Goal: Complete application form

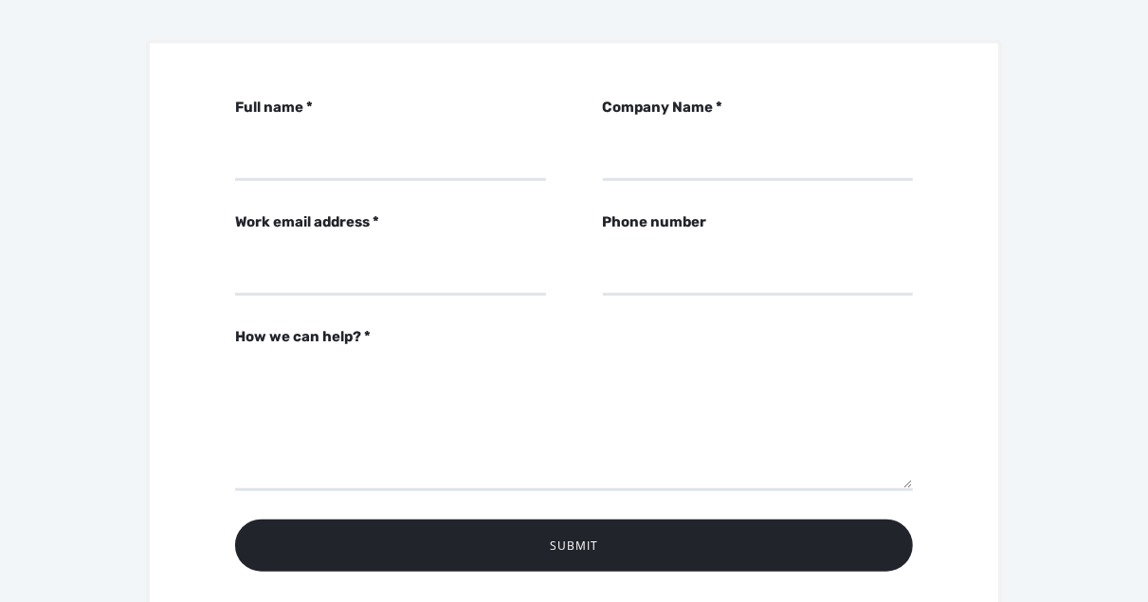
scroll to position [664, 0]
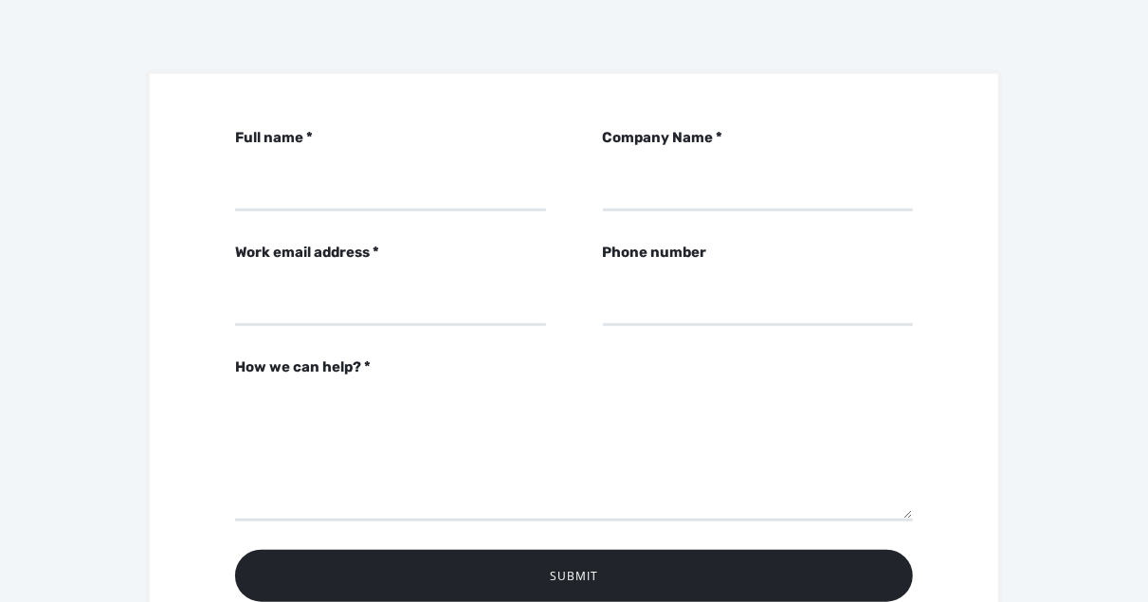
click at [308, 188] on div "Full name * Company Name * Work email address * Phone number How we can help? *…" at bounding box center [574, 378] width 857 height 617
click at [293, 171] on input "Full name *" at bounding box center [390, 185] width 310 height 52
type input "[PERSON_NAME]"
type input "C"
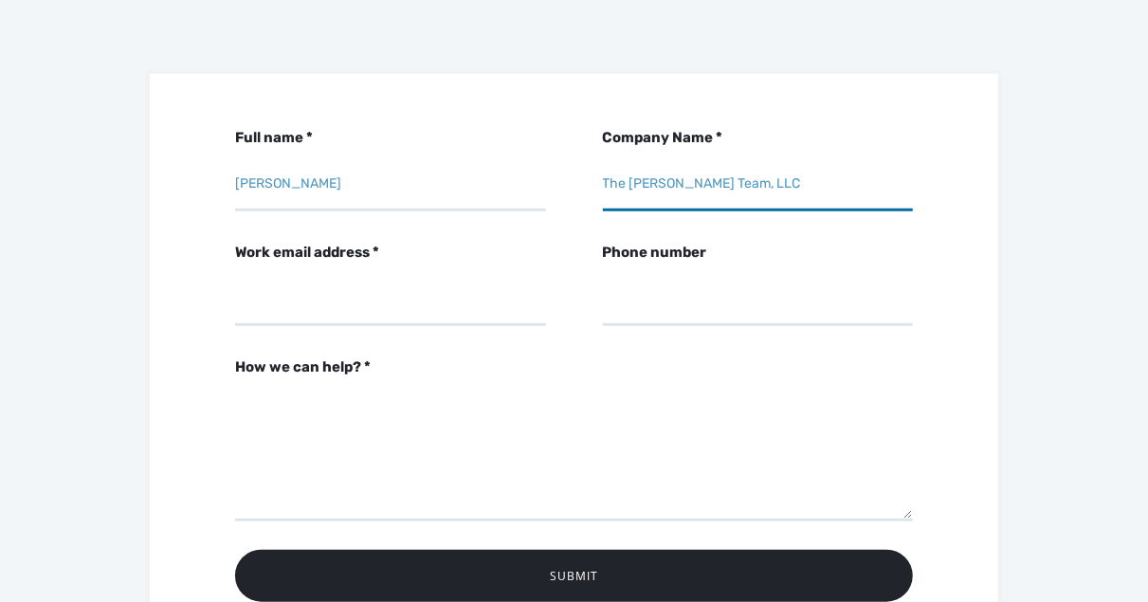
type input "The [PERSON_NAME] Team, LLC"
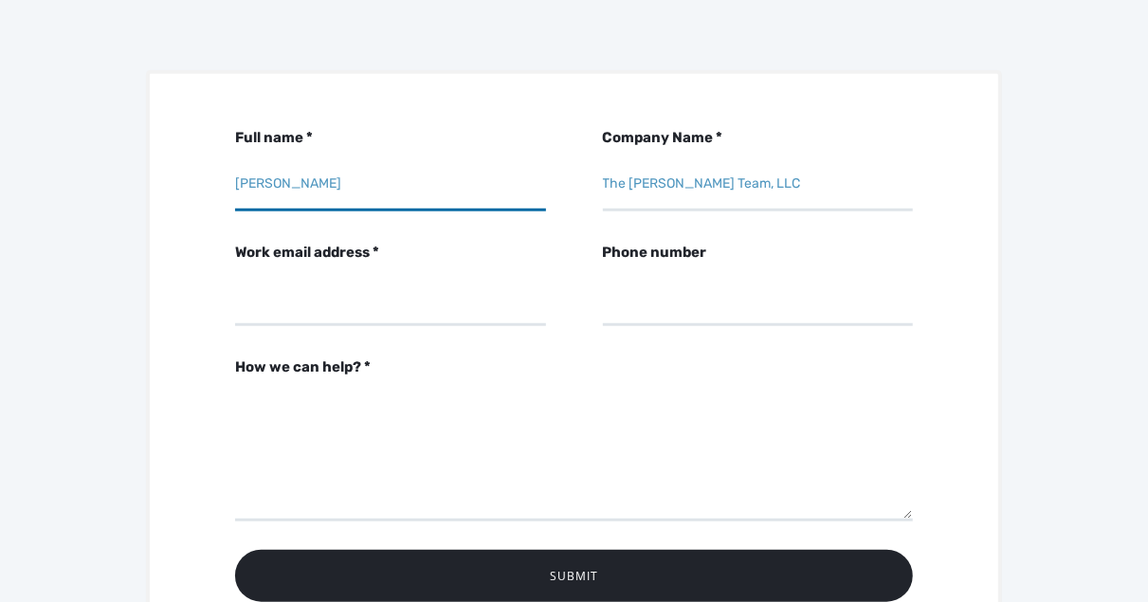
click at [350, 169] on input "[PERSON_NAME]" at bounding box center [390, 185] width 310 height 52
type input "[PERSON_NAME]"
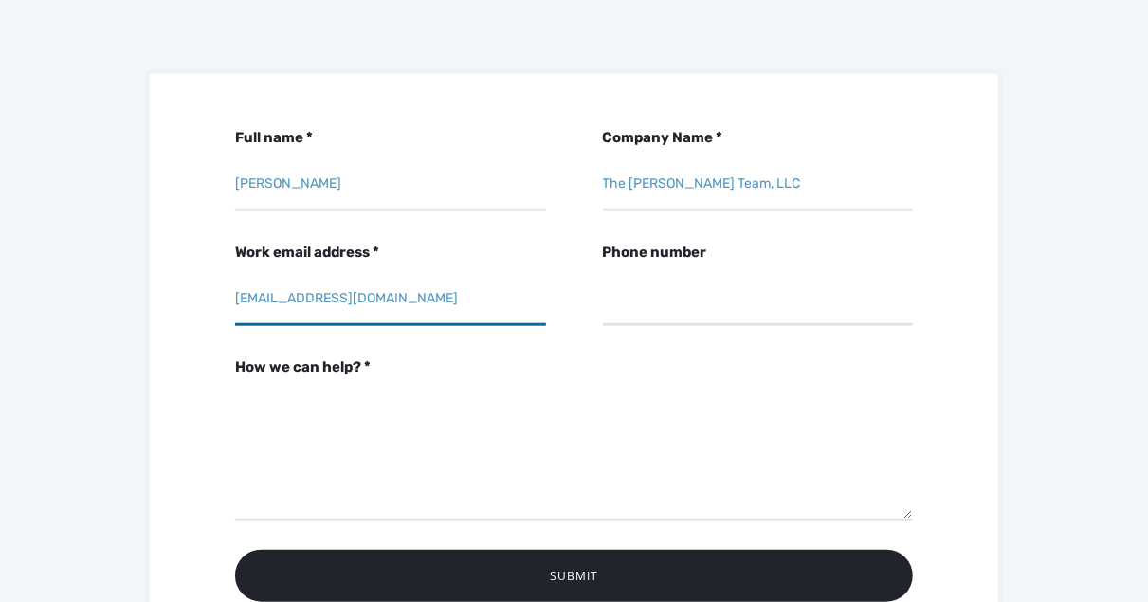
type input "[EMAIL_ADDRESS][DOMAIN_NAME]"
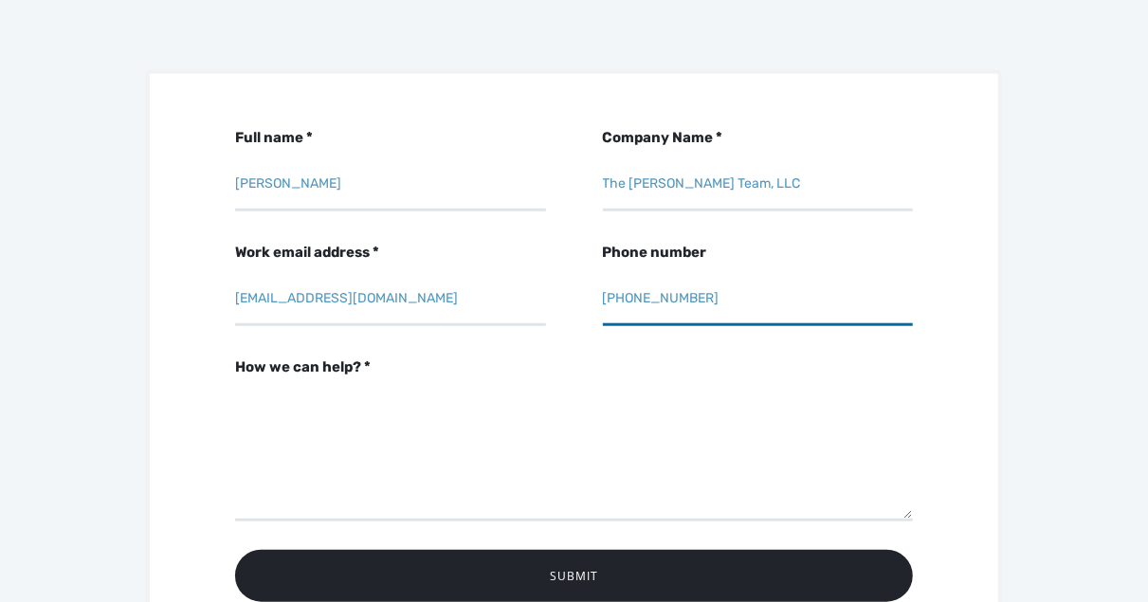
type input "[PHONE_NUMBER]"
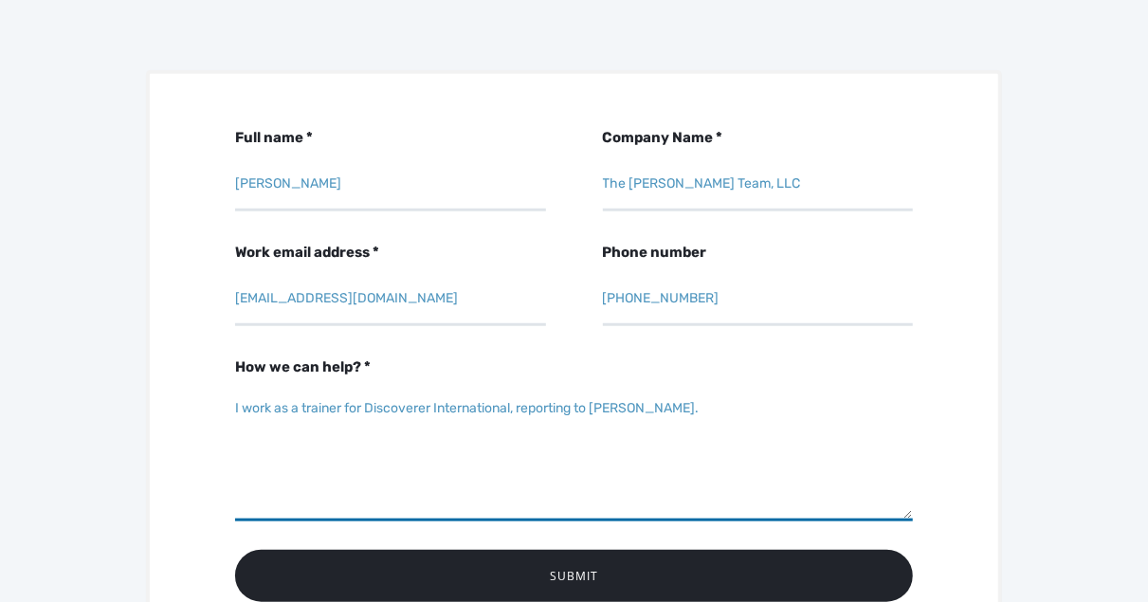
click at [303, 389] on textarea "I work as a trainer for Discoverer International, reporting to [PERSON_NAME]." at bounding box center [574, 455] width 678 height 133
click at [782, 389] on textarea "I work as a freelance trainer for Discoverer International, reporting to [PERSO…" at bounding box center [574, 455] width 678 height 133
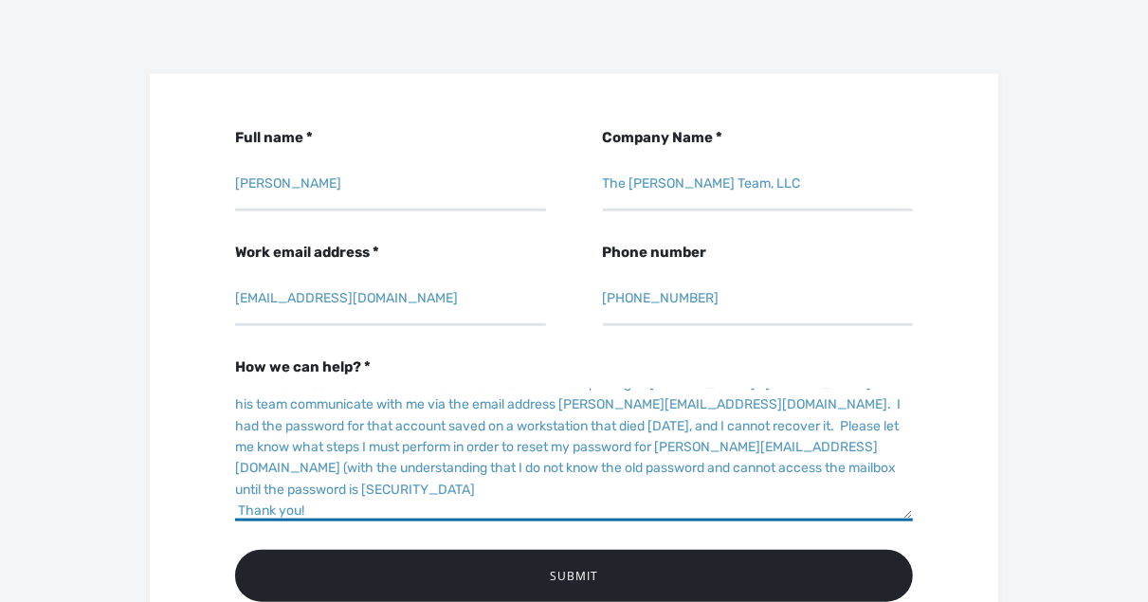
scroll to position [46, 0]
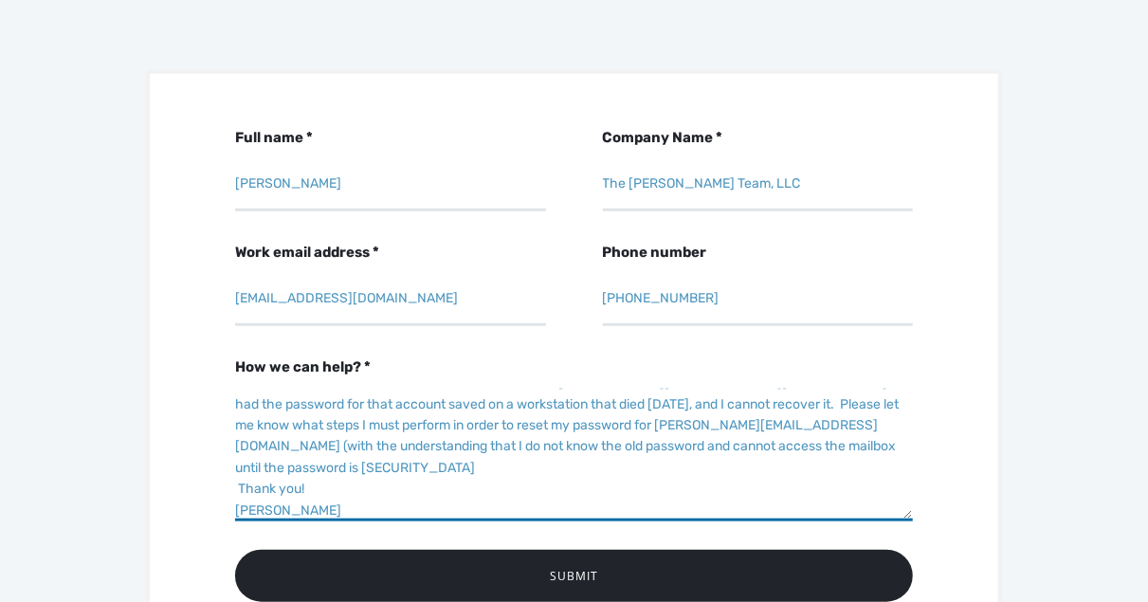
type textarea "I work as a freelance trainer for Discoverer International, reporting to [PERSO…"
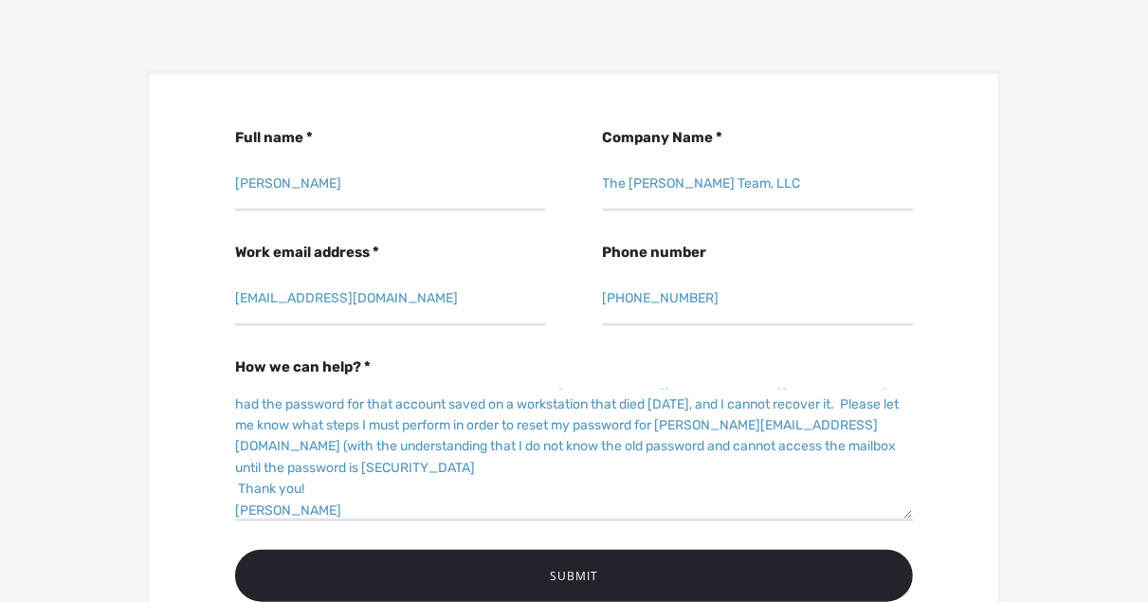
click at [565, 550] on input "Submit" at bounding box center [574, 576] width 678 height 52
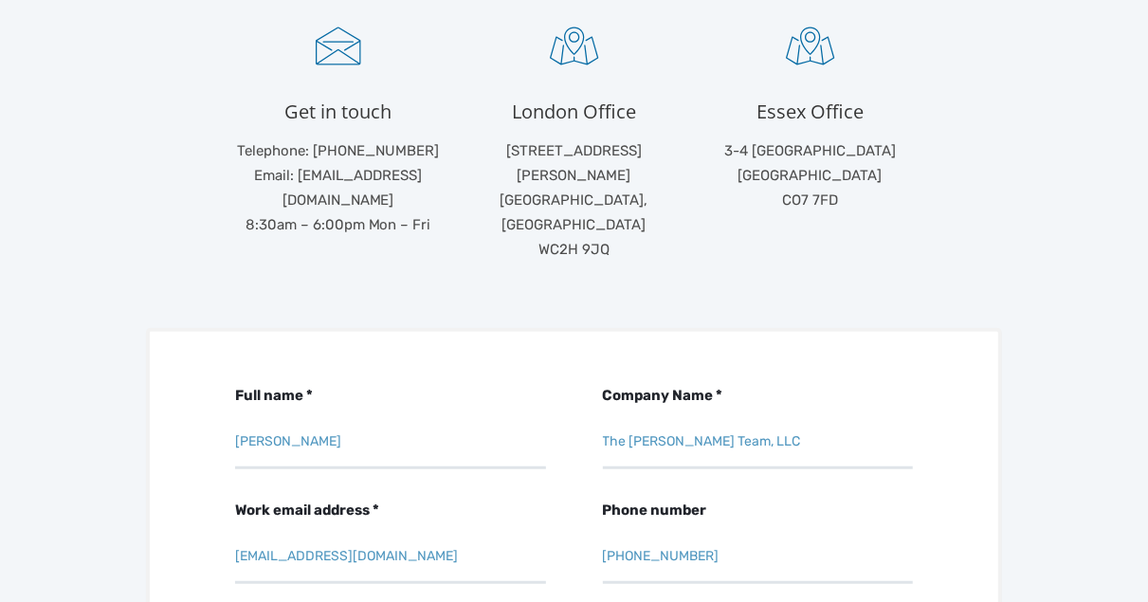
scroll to position [664, 0]
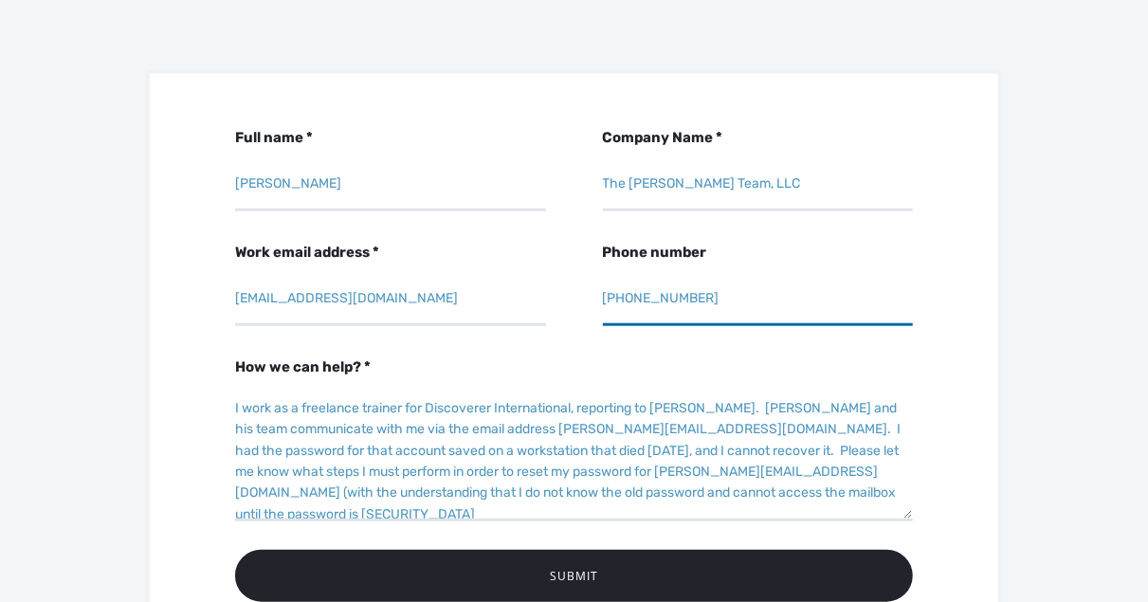
click at [605, 275] on input "[PHONE_NUMBER]" at bounding box center [758, 300] width 310 height 52
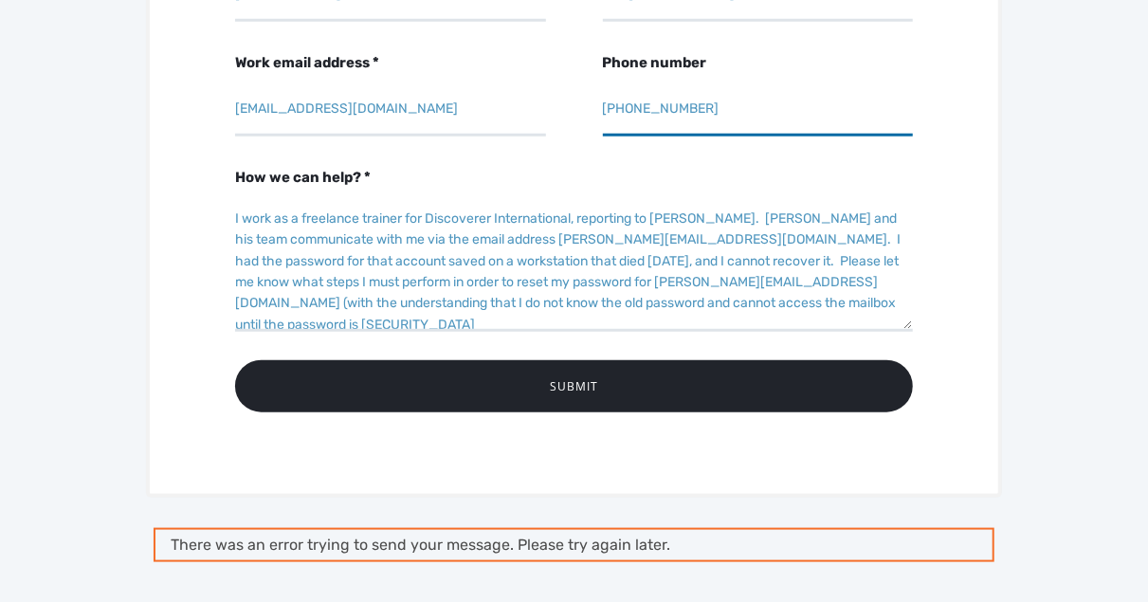
scroll to position [1043, 0]
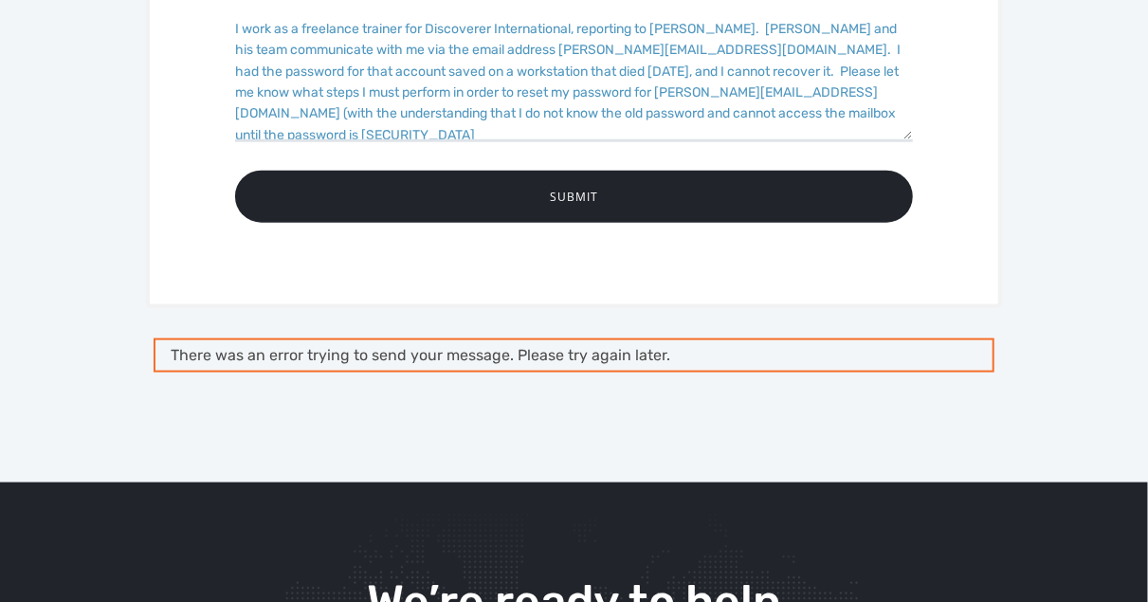
type input "[PHONE_NUMBER]"
click at [610, 171] on input "Submit" at bounding box center [574, 197] width 678 height 52
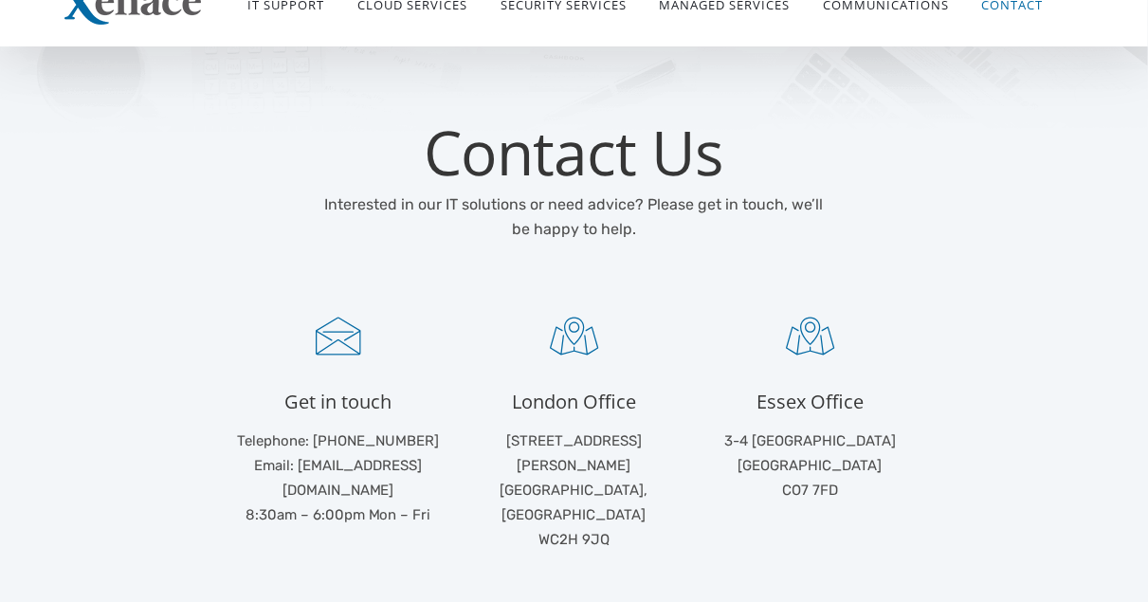
scroll to position [0, 0]
